Goal: Transaction & Acquisition: Purchase product/service

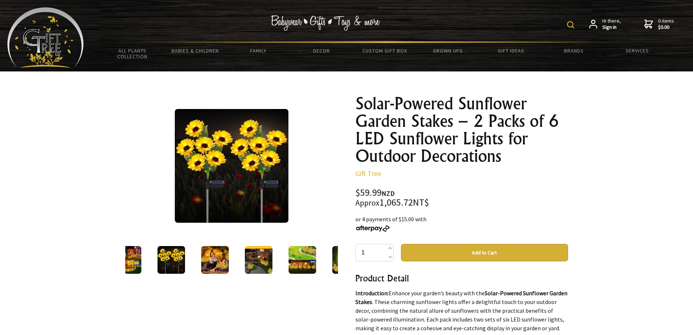
drag, startPoint x: 175, startPoint y: 234, endPoint x: 173, endPoint y: 259, distance: 25.2
click at [175, 239] on div "2 /7" at bounding box center [231, 185] width 213 height 180
click at [173, 262] on img at bounding box center [171, 260] width 28 height 28
click at [209, 263] on img at bounding box center [215, 260] width 28 height 28
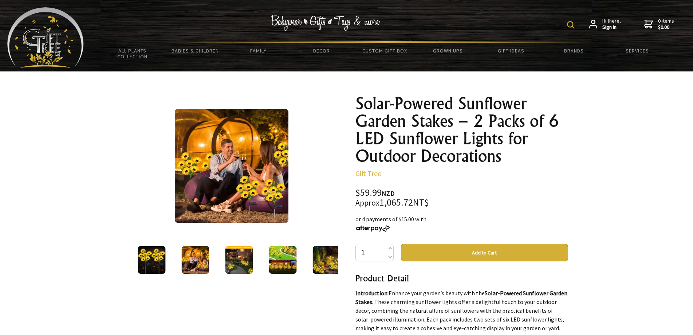
click at [329, 270] on img at bounding box center [327, 260] width 28 height 28
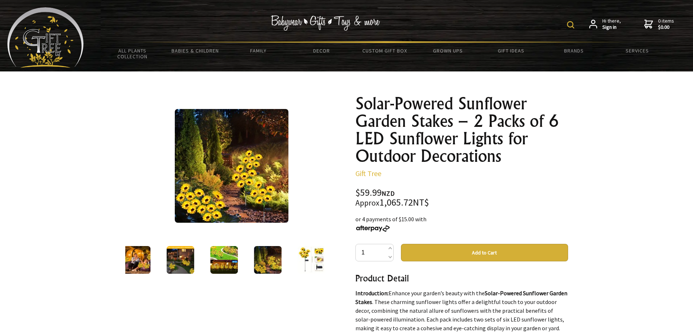
click at [313, 261] on img at bounding box center [312, 260] width 28 height 28
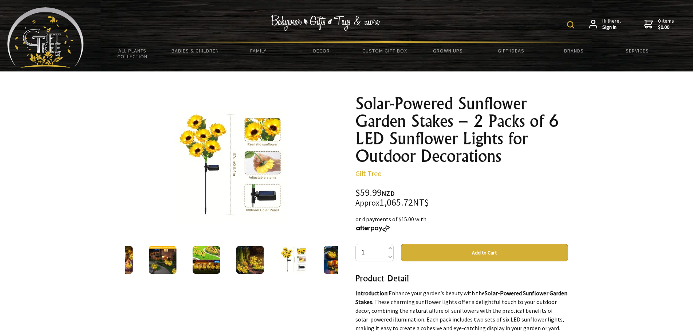
click at [255, 192] on img at bounding box center [232, 166] width 114 height 114
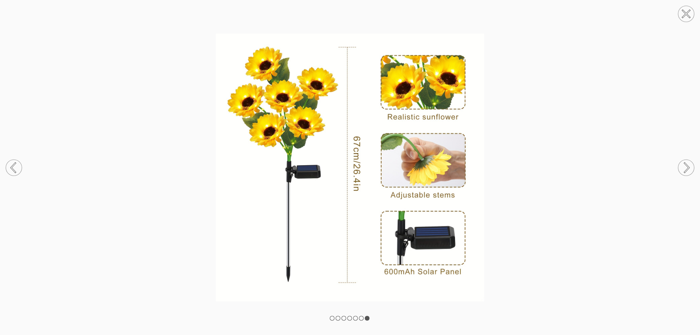
click at [589, 222] on img at bounding box center [350, 168] width 700 height 268
click at [684, 15] on icon at bounding box center [685, 13] width 7 height 7
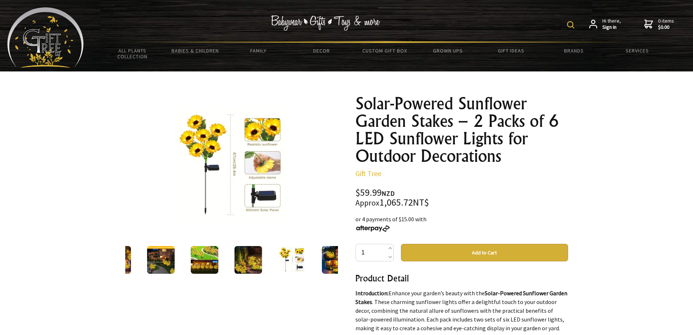
click at [293, 253] on img at bounding box center [292, 260] width 28 height 28
